Goal: Task Accomplishment & Management: Complete application form

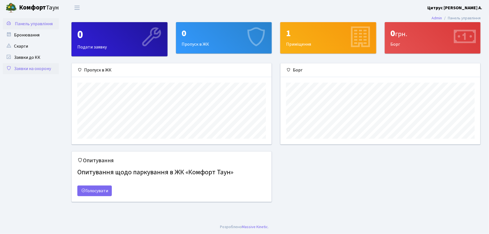
scroll to position [81, 200]
click at [43, 69] on link "Заявки на охорону" at bounding box center [31, 68] width 56 height 11
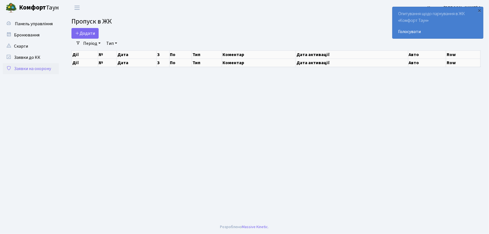
select select "25"
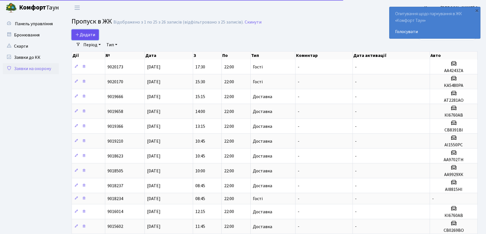
click at [87, 32] on span "Додати" at bounding box center [85, 35] width 20 height 6
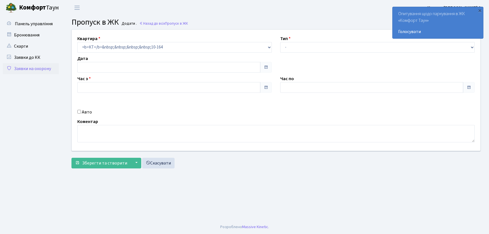
type input "29.09.2025"
type input "09:30"
type input "10:30"
click at [320, 50] on select "- Доставка Таксі Гості Сервіс" at bounding box center [377, 47] width 195 height 11
select select "1"
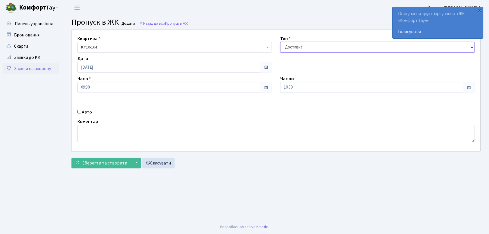
click at [280, 42] on select "- Доставка Таксі Гості Сервіс" at bounding box center [377, 47] width 195 height 11
drag, startPoint x: 299, startPoint y: 87, endPoint x: 259, endPoint y: 92, distance: 40.1
click at [266, 91] on div "Квартира <b>КТ</b>&nbsp;&nbsp;&nbsp;&nbsp;10-164 КТ 10-164 Тип - Доставка Таксі…" at bounding box center [276, 90] width 417 height 121
type input "22:00"
click at [79, 112] on input "Авто" at bounding box center [79, 112] width 4 height 4
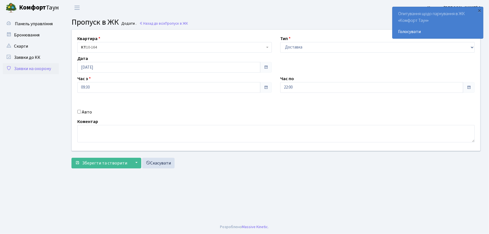
checkbox input "true"
type input "АА7563ІО"
click at [72, 158] on button "Зберегти та створити" at bounding box center [101, 163] width 59 height 11
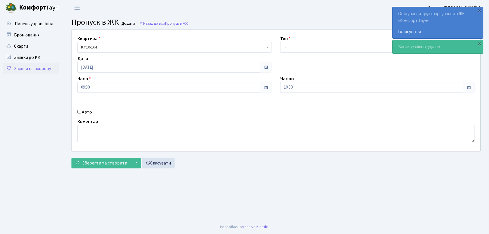
click at [52, 70] on link "Заявки на охорону" at bounding box center [31, 68] width 56 height 11
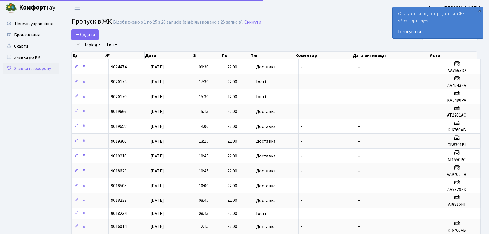
select select "25"
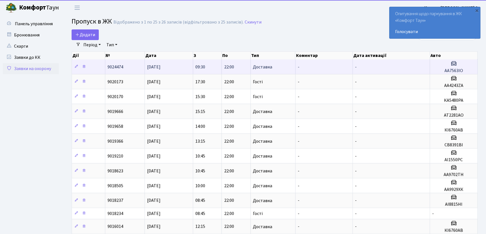
click at [321, 68] on td "-" at bounding box center [323, 66] width 57 height 15
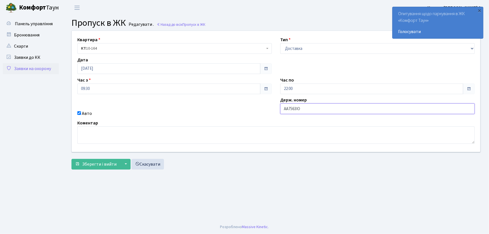
drag, startPoint x: 309, startPoint y: 105, endPoint x: 275, endPoint y: 116, distance: 35.5
click at [275, 116] on div "Квартира <b>КТ</b>&nbsp;&nbsp;&nbsp;&nbsp;10-164 КТ 10-164 Тип - Доставка Таксі…" at bounding box center [276, 91] width 417 height 121
type input "АА7516PI"
click at [72, 159] on button "Зберегти і вийти" at bounding box center [96, 164] width 49 height 11
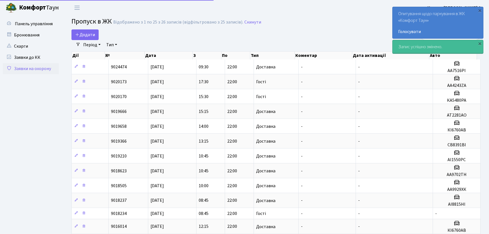
select select "25"
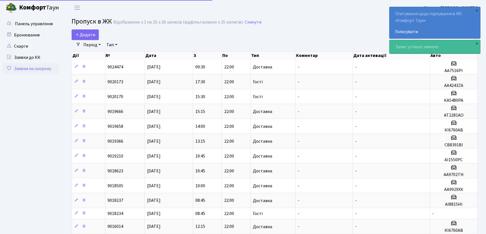
click at [271, 139] on td "Доставка" at bounding box center [272, 140] width 45 height 15
